Goal: Task Accomplishment & Management: Manage account settings

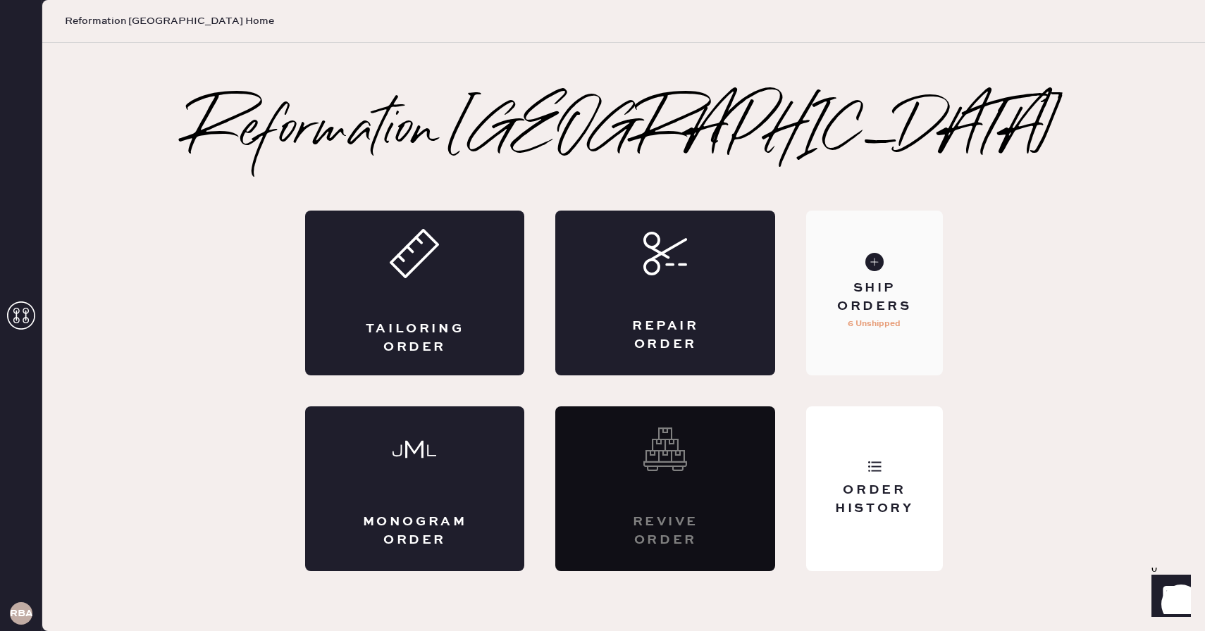
click at [913, 313] on div "Ship Orders" at bounding box center [873, 297] width 113 height 35
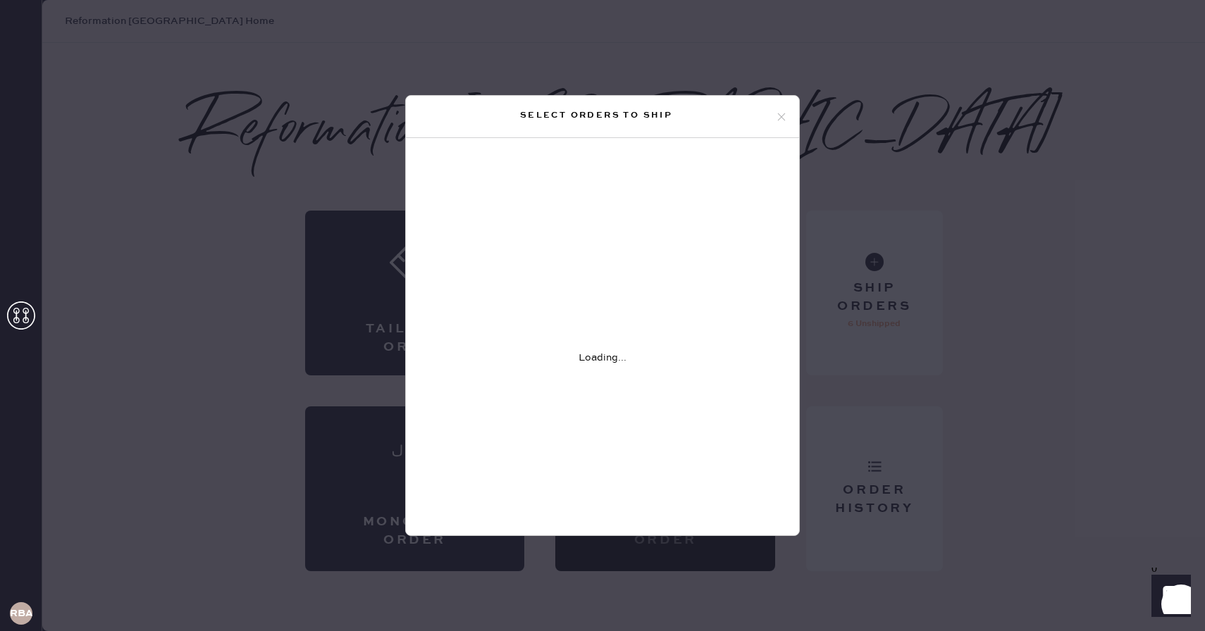
click at [779, 112] on icon at bounding box center [781, 117] width 13 height 13
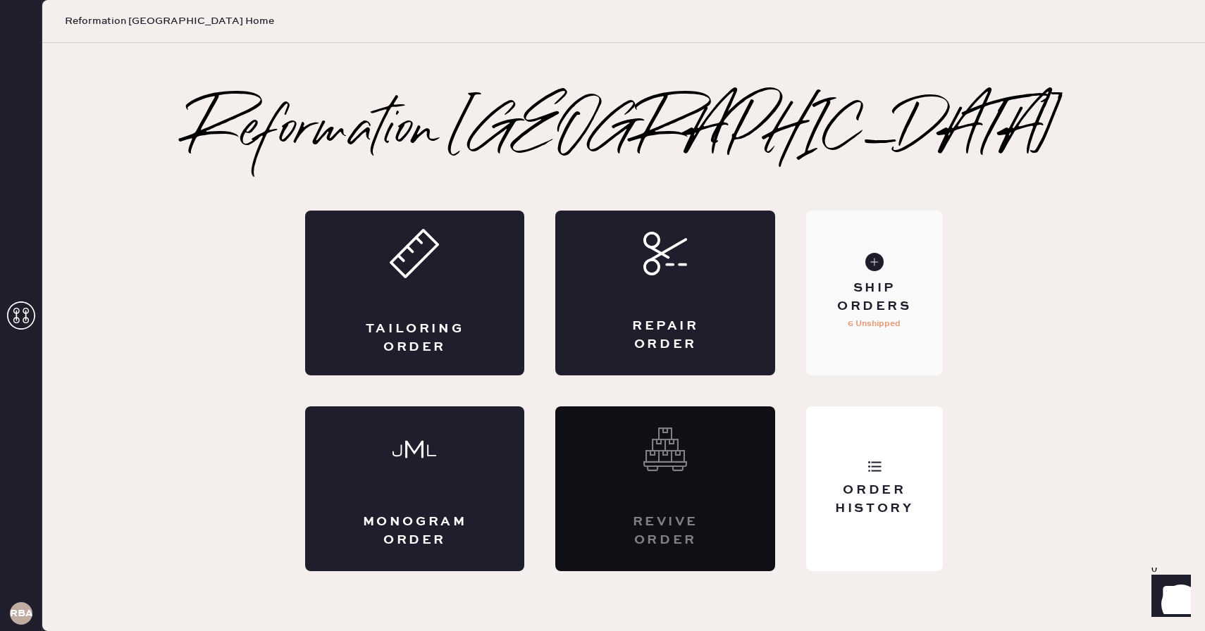
click at [886, 309] on div "Ship Orders" at bounding box center [873, 297] width 113 height 35
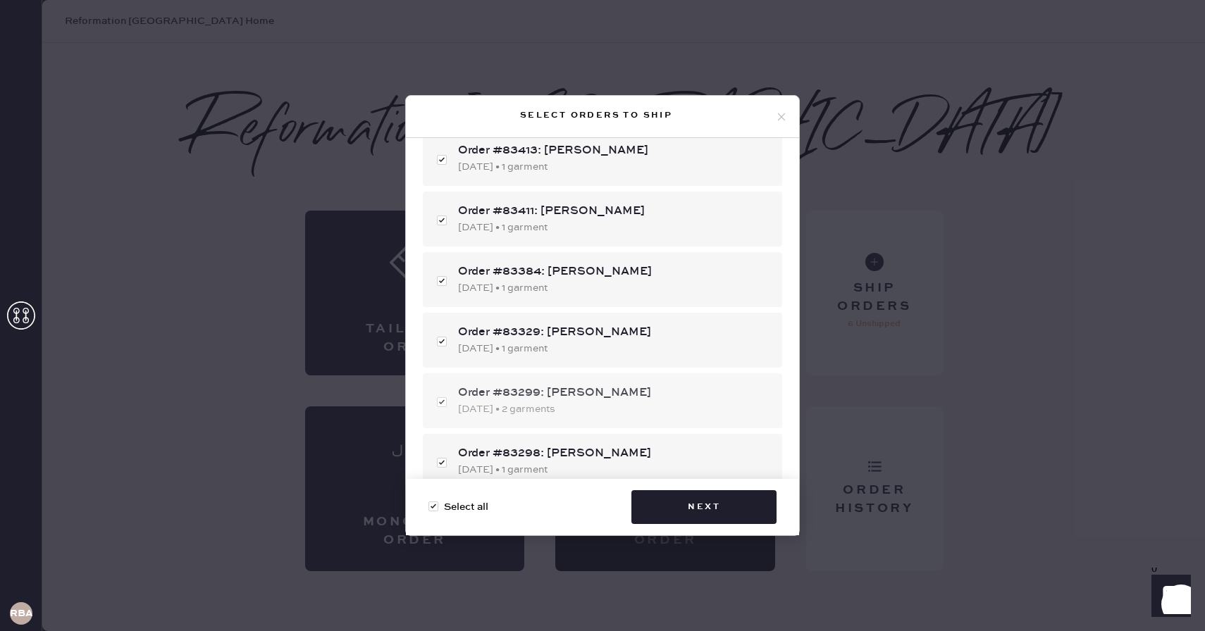
scroll to position [149, 0]
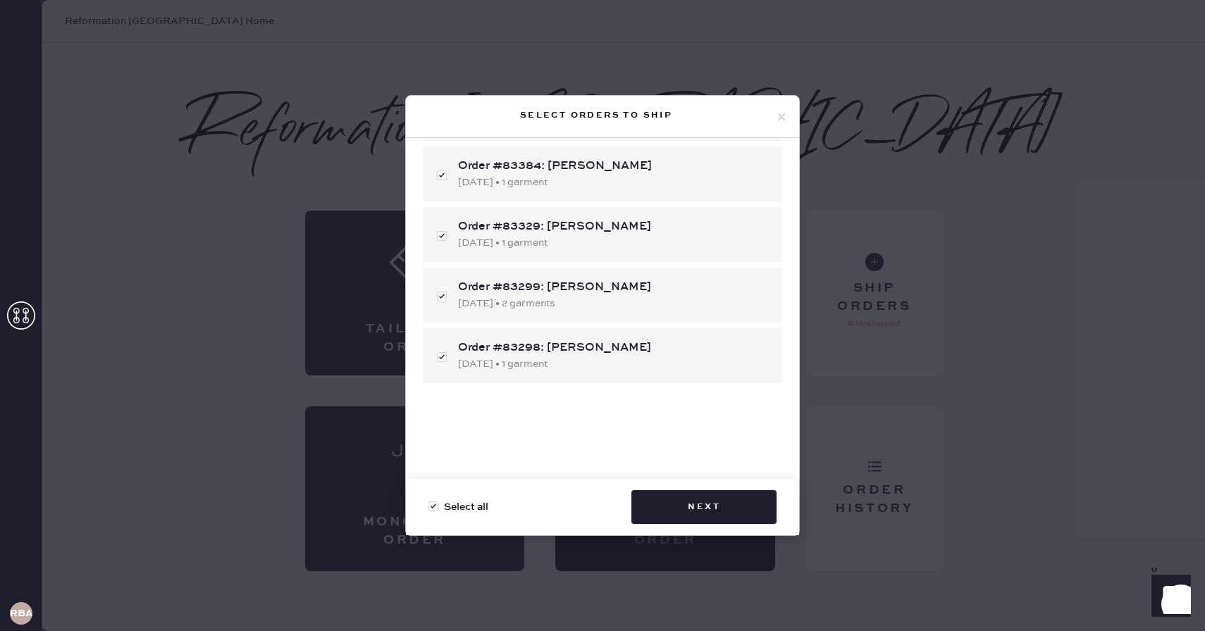
click at [785, 116] on icon at bounding box center [781, 117] width 13 height 13
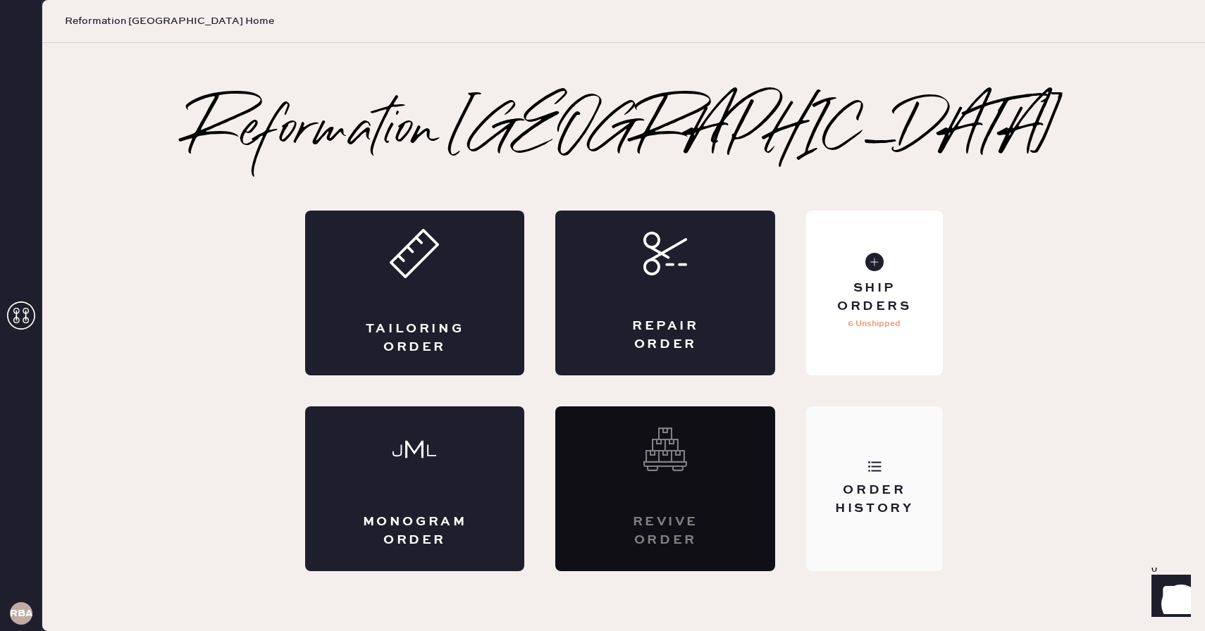
click at [869, 494] on div "Order History" at bounding box center [873, 499] width 113 height 35
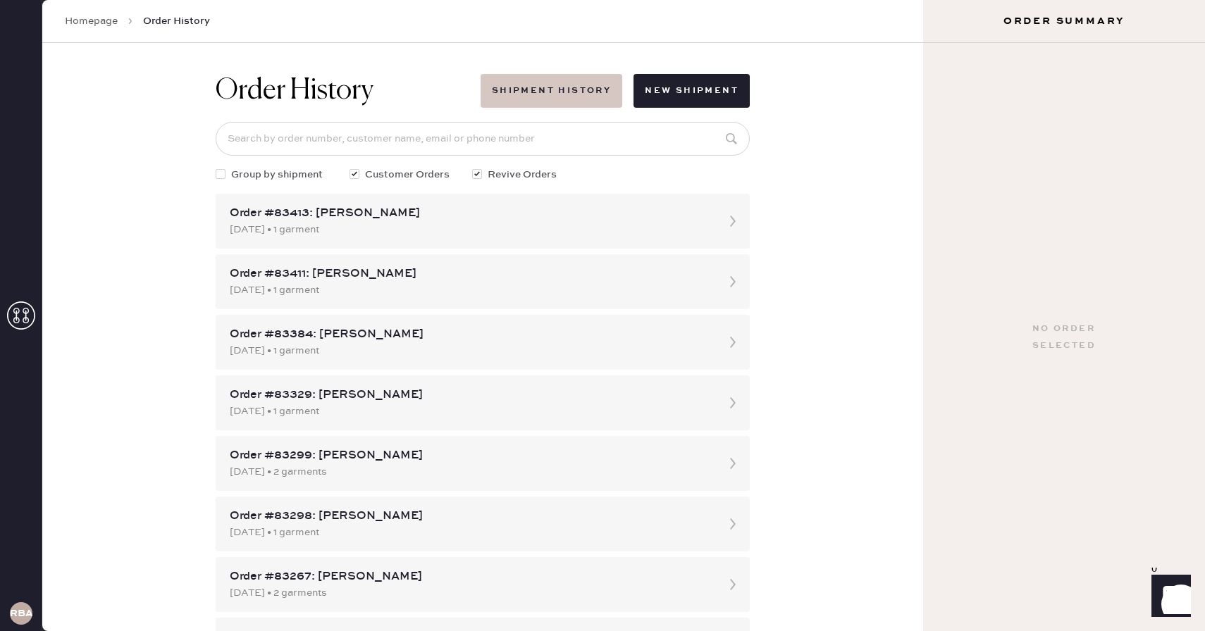
click at [565, 89] on button "Shipment History" at bounding box center [552, 91] width 142 height 34
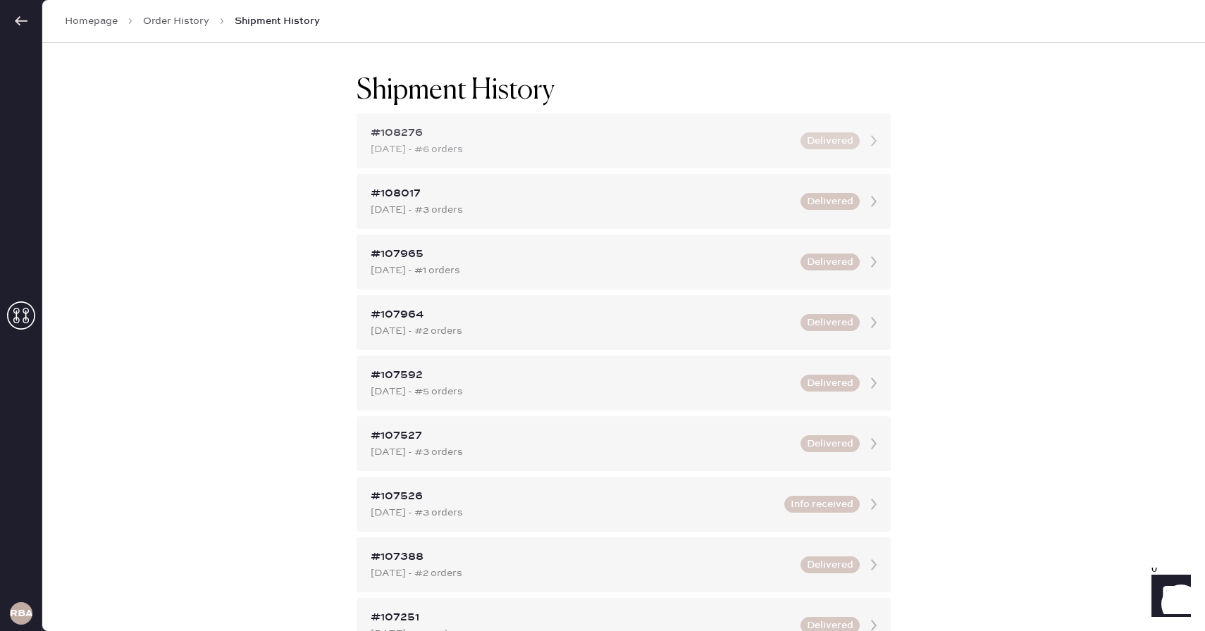
click at [651, 135] on div "#108276" at bounding box center [581, 133] width 421 height 17
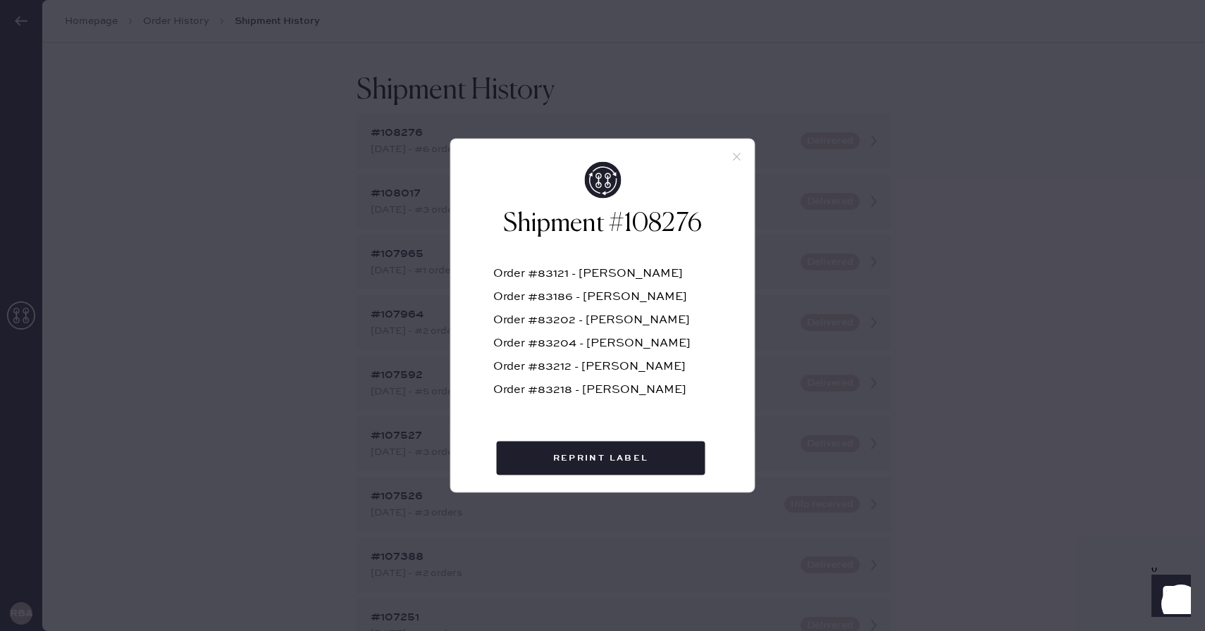
click at [733, 161] on icon at bounding box center [737, 157] width 13 height 13
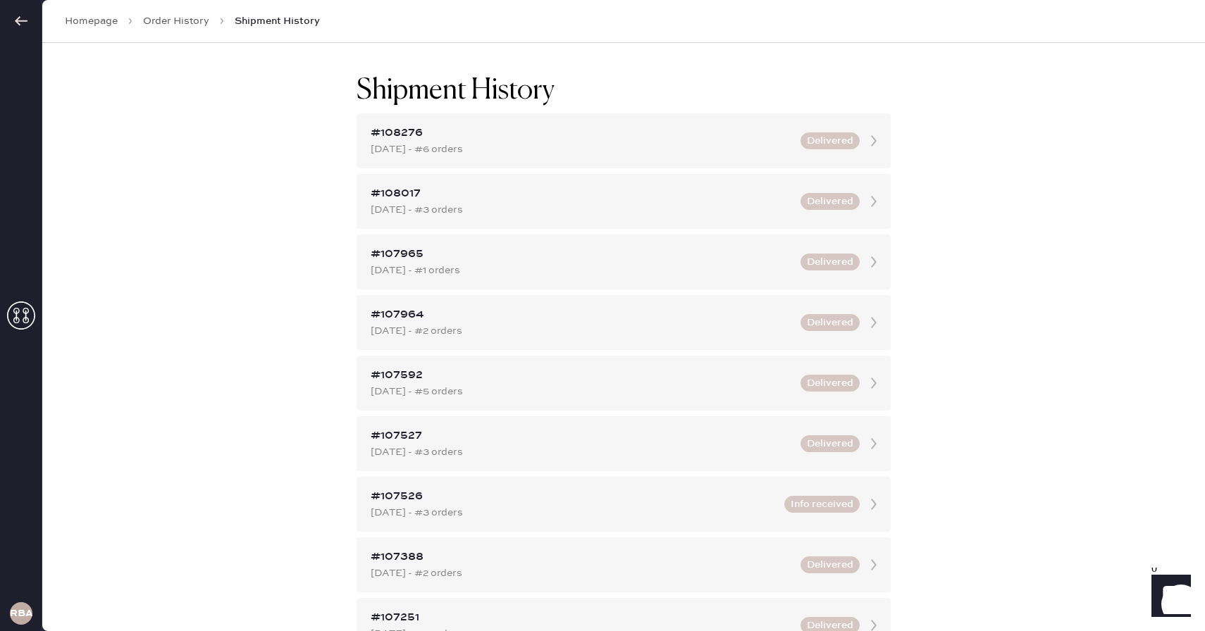
click at [30, 20] on div at bounding box center [21, 21] width 42 height 42
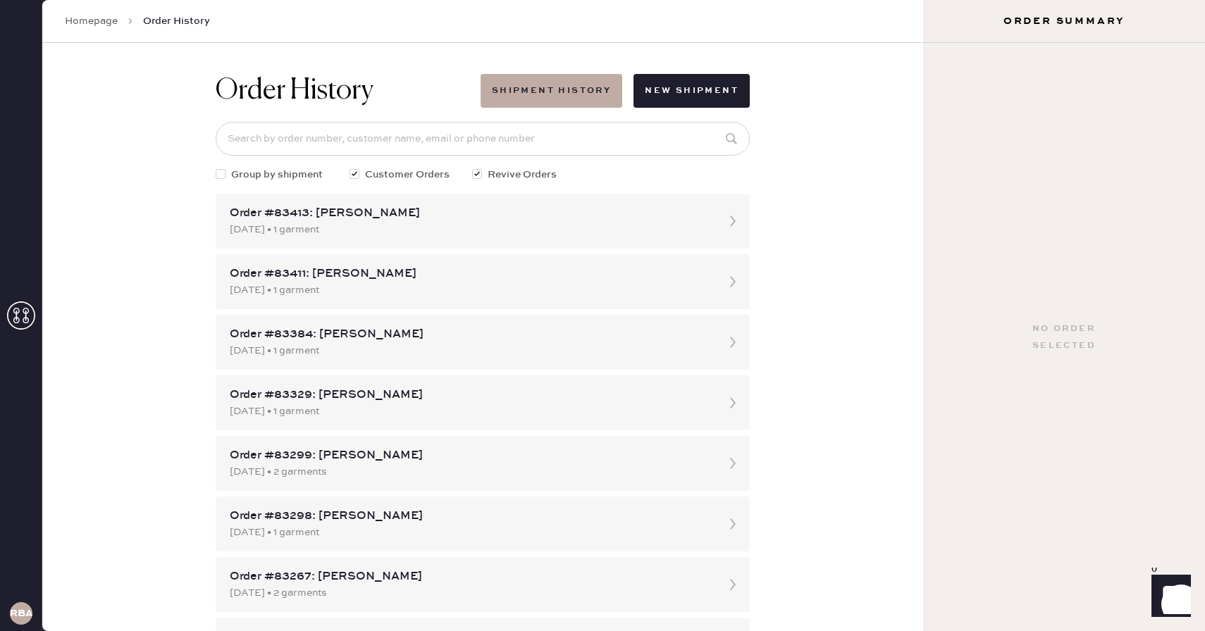
click at [91, 21] on link "Homepage" at bounding box center [91, 21] width 53 height 14
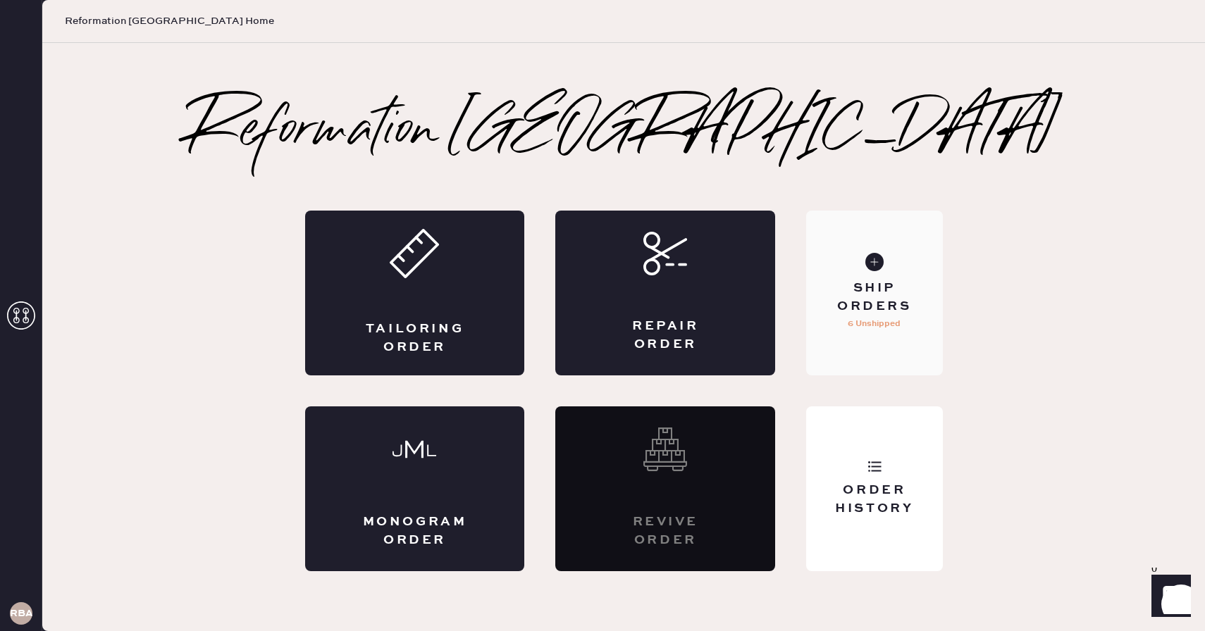
click at [844, 276] on div "Ship Orders 6 Unshipped" at bounding box center [874, 293] width 136 height 165
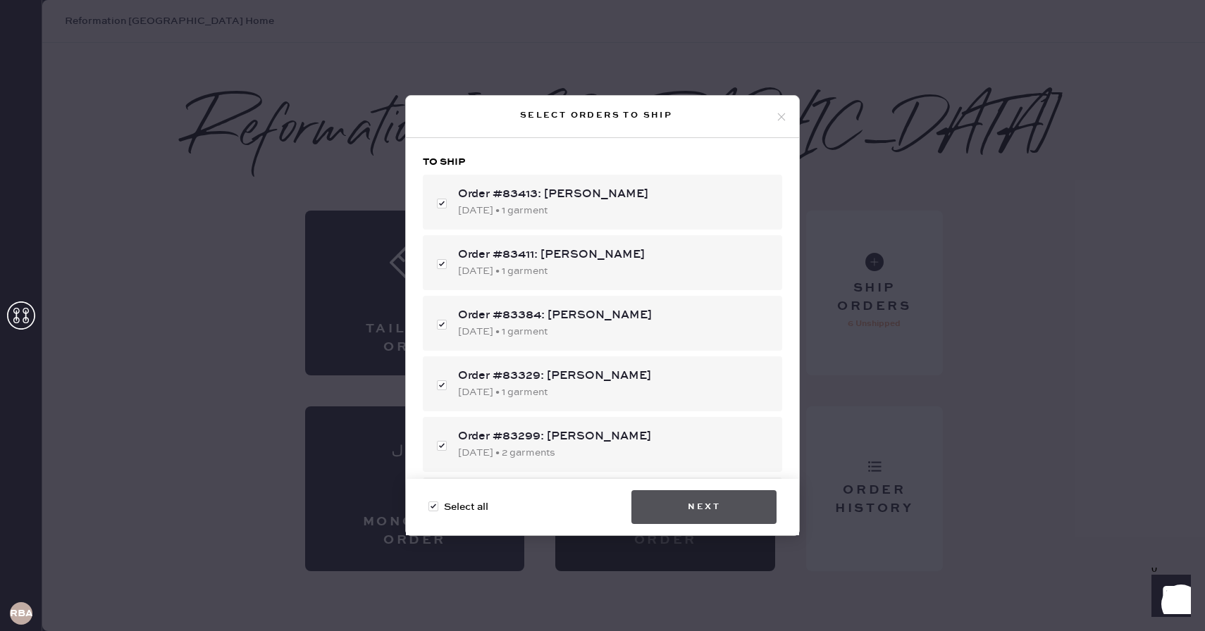
click at [711, 500] on button "Next" at bounding box center [703, 507] width 145 height 34
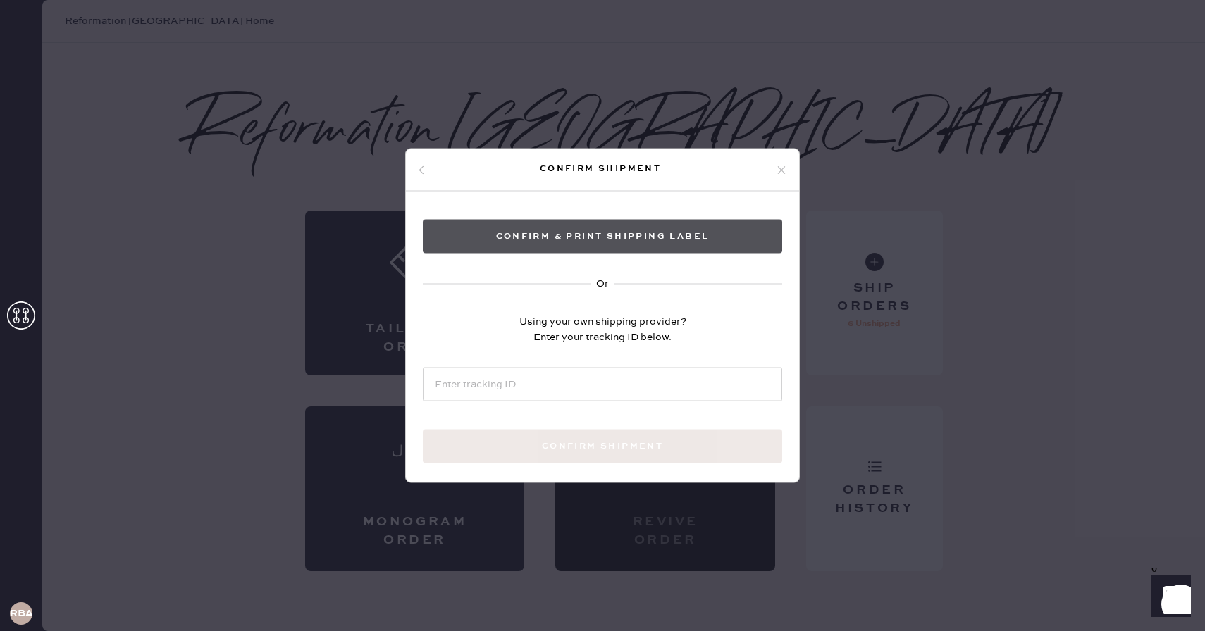
click at [660, 233] on button "Confirm & Print shipping label" at bounding box center [602, 237] width 359 height 34
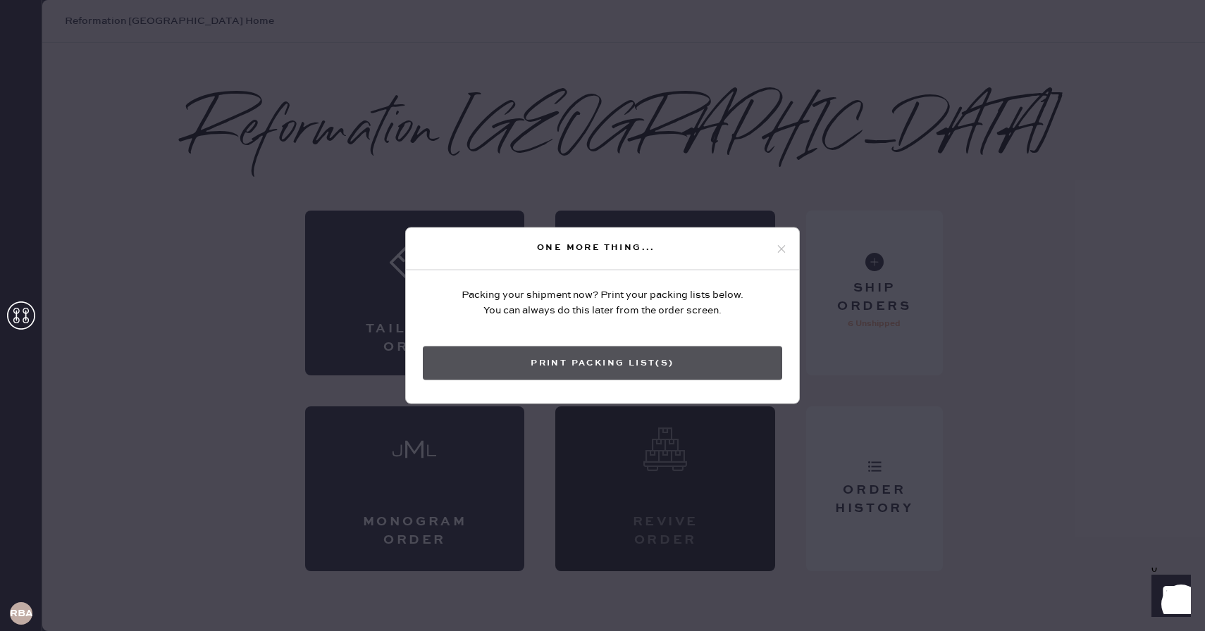
click at [664, 357] on button "Print Packing List(s)" at bounding box center [602, 364] width 359 height 34
